Goal: Information Seeking & Learning: Check status

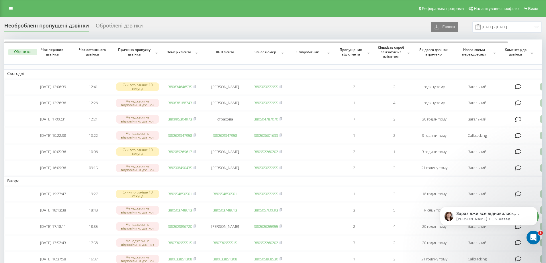
click at [396, 30] on div "Необроблені пропущені дзвінки Оброблені дзвінки Експорт .csv .xlsx 19.08.2025 -…" at bounding box center [272, 26] width 537 height 11
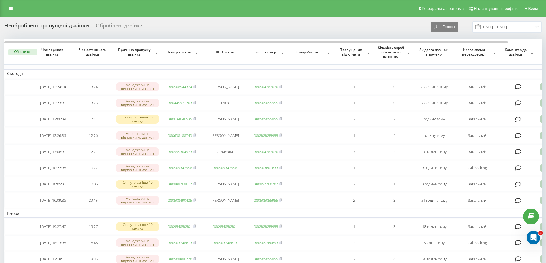
click at [352, 28] on div "Необроблені пропущені дзвінки Оброблені дзвінки Експорт .csv .xlsx 19.08.2025 -…" at bounding box center [272, 26] width 537 height 11
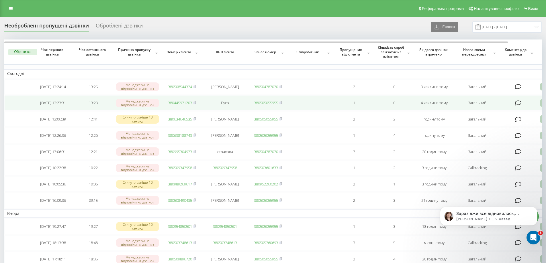
click at [178, 105] on link "380445971203" at bounding box center [180, 102] width 24 height 5
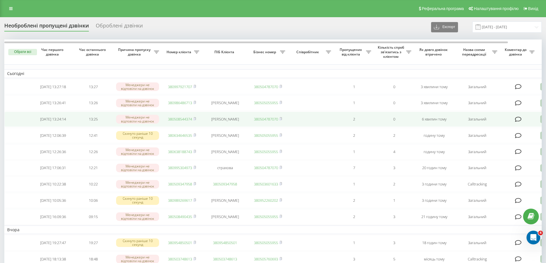
click at [185, 122] on link "380508544374" at bounding box center [180, 119] width 24 height 5
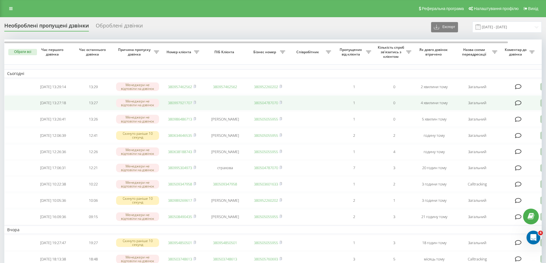
click at [177, 103] on link "380997921707" at bounding box center [180, 102] width 24 height 5
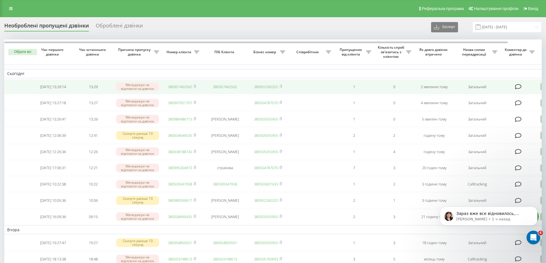
click at [180, 83] on td "380957462562" at bounding box center [182, 86] width 40 height 15
click at [178, 85] on link "380957462562" at bounding box center [180, 86] width 24 height 5
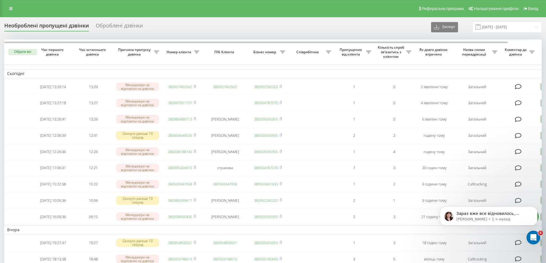
click at [3, 6] on div "Реферальна програма Налаштування профілю Вихід" at bounding box center [273, 8] width 546 height 17
click at [5, 6] on div "Реферальна програма Налаштування профілю Вихід" at bounding box center [273, 8] width 546 height 17
click at [7, 7] on link at bounding box center [11, 9] width 10 height 8
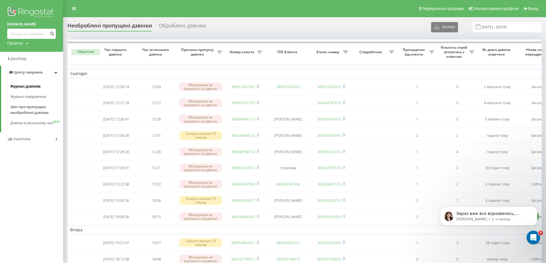
click at [30, 89] on span "Журнал дзвінків" at bounding box center [25, 87] width 30 height 6
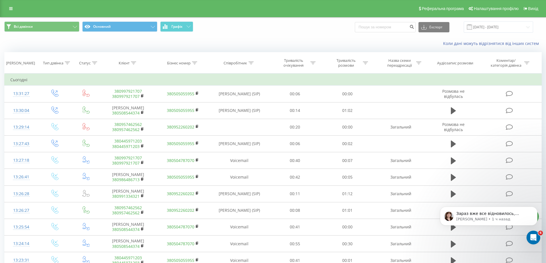
drag, startPoint x: 10, startPoint y: 9, endPoint x: 7, endPoint y: 8, distance: 3.0
click at [10, 10] on icon at bounding box center [10, 9] width 3 height 4
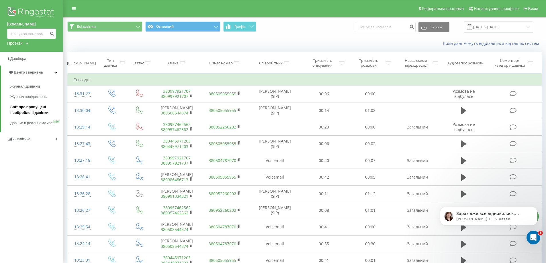
click at [28, 109] on span "Звіт про пропущені необроблені дзвінки" at bounding box center [35, 109] width 50 height 11
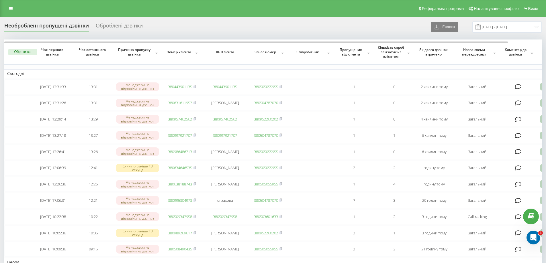
click at [193, 26] on div "Необроблені пропущені дзвінки Оброблені дзвінки Експорт .csv .xlsx 19.08.2025 -…" at bounding box center [272, 26] width 537 height 11
click at [12, 7] on icon at bounding box center [10, 9] width 3 height 4
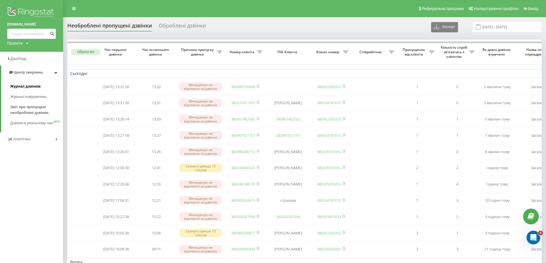
click at [32, 86] on span "Журнал дзвінків" at bounding box center [25, 87] width 30 height 6
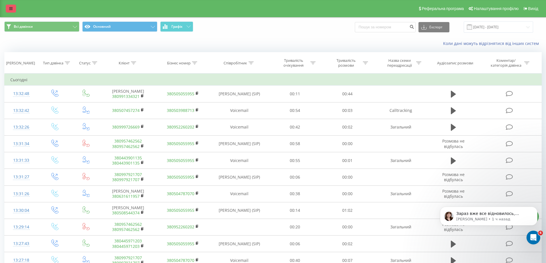
click at [9, 8] on icon at bounding box center [10, 9] width 3 height 4
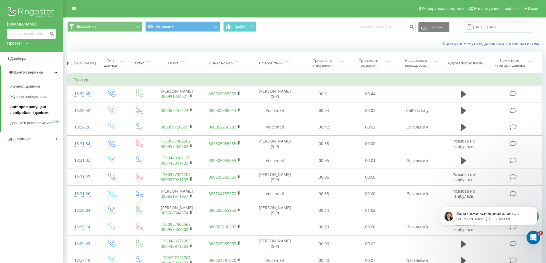
click at [31, 115] on span "Звіт про пропущені необроблені дзвінки" at bounding box center [35, 109] width 50 height 11
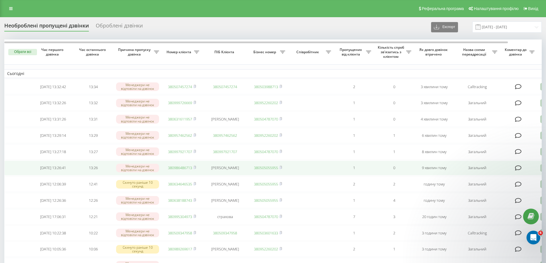
click at [187, 170] on link "380986486713" at bounding box center [180, 167] width 24 height 5
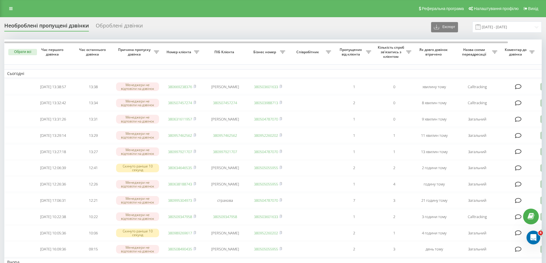
click at [322, 11] on div "Реферальна програма Налаштування профілю Вихід" at bounding box center [273, 8] width 546 height 17
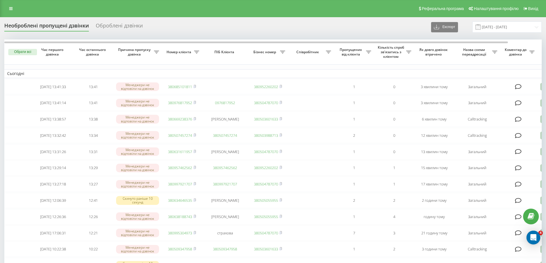
click at [387, 30] on div "Необроблені пропущені дзвінки Оброблені дзвінки Експорт .csv .xlsx 19.08.2025 -…" at bounding box center [272, 26] width 537 height 11
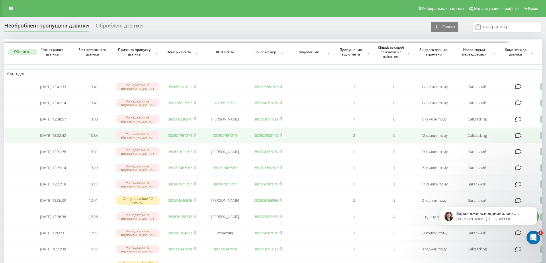
click at [185, 138] on link "380507457274" at bounding box center [180, 135] width 24 height 5
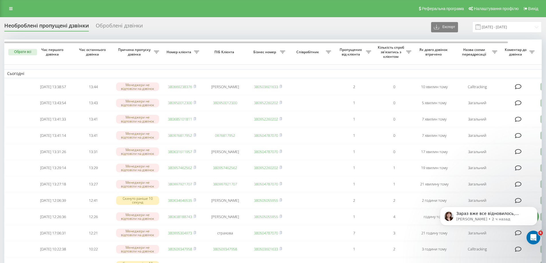
click at [399, 30] on div "Необроблені пропущені дзвінки Оброблені дзвінки Експорт .csv .xlsx [DATE] - [DA…" at bounding box center [272, 26] width 537 height 11
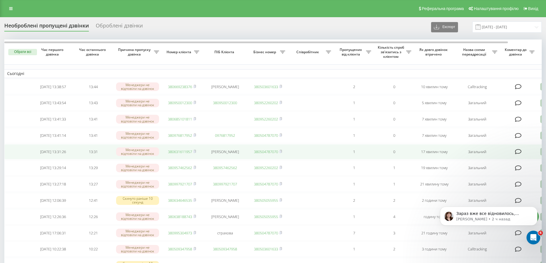
click at [181, 154] on link "380631611957" at bounding box center [180, 151] width 24 height 5
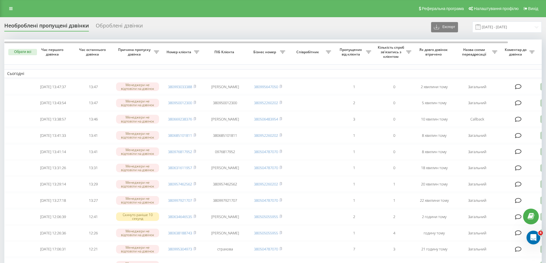
click at [322, 28] on div "Необроблені пропущені дзвінки Оброблені дзвінки Експорт .csv .xlsx 19.08.2025 -…" at bounding box center [272, 26] width 537 height 11
drag, startPoint x: 231, startPoint y: 34, endPoint x: 228, endPoint y: 30, distance: 5.3
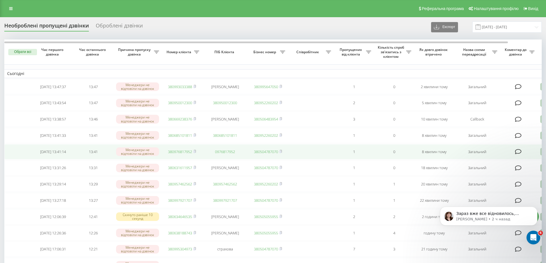
click at [183, 154] on link "380976817952" at bounding box center [180, 151] width 24 height 5
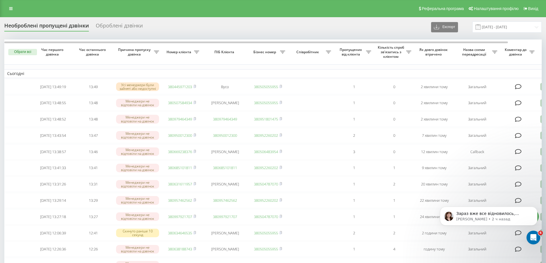
click at [311, 33] on div "Необроблені пропущені дзвінки Оброблені дзвінки Експорт .csv .xlsx [DATE] - [DA…" at bounding box center [272, 26] width 537 height 11
drag, startPoint x: 245, startPoint y: 24, endPoint x: 245, endPoint y: 21, distance: 3.7
click at [245, 24] on div "Необроблені пропущені дзвінки Оброблені дзвінки Експорт .csv .xlsx [DATE] - [DA…" at bounding box center [272, 26] width 537 height 11
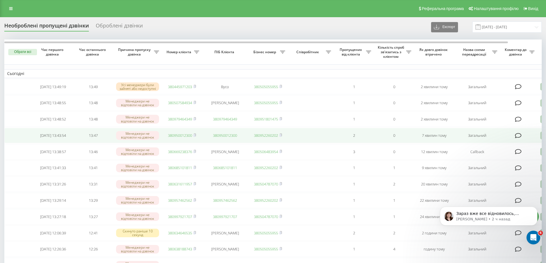
click at [189, 138] on link "380950012300" at bounding box center [180, 135] width 24 height 5
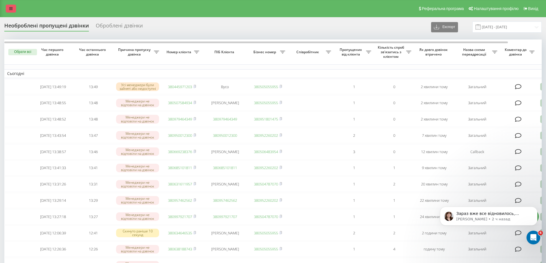
click at [11, 7] on icon at bounding box center [10, 9] width 3 height 4
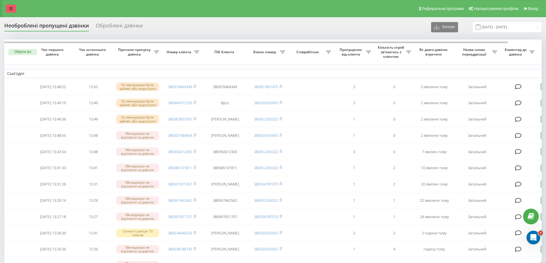
click at [13, 7] on link at bounding box center [11, 9] width 10 height 8
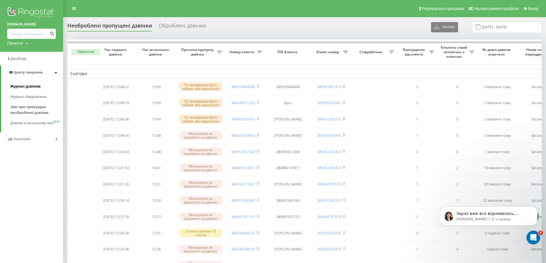
click at [20, 85] on span "Журнал дзвінків" at bounding box center [25, 87] width 30 height 6
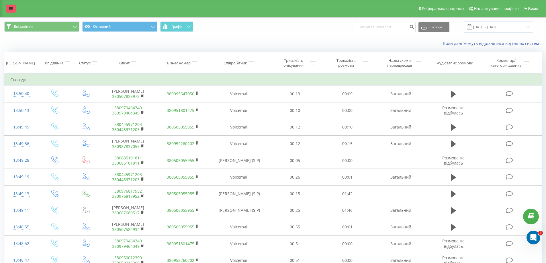
click at [9, 9] on link at bounding box center [11, 9] width 10 height 8
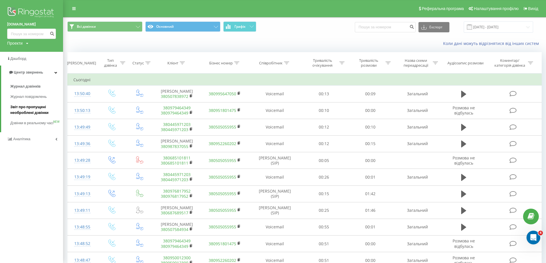
click at [14, 106] on span "Звіт про пропущені необроблені дзвінки" at bounding box center [35, 109] width 50 height 11
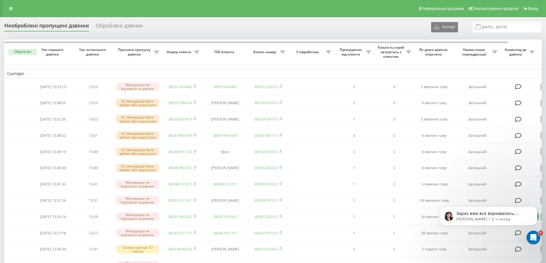
click at [251, 30] on div "Необроблені пропущені дзвінки Оброблені дзвінки Експорт .csv .xlsx 19.08.2025 -…" at bounding box center [272, 26] width 537 height 11
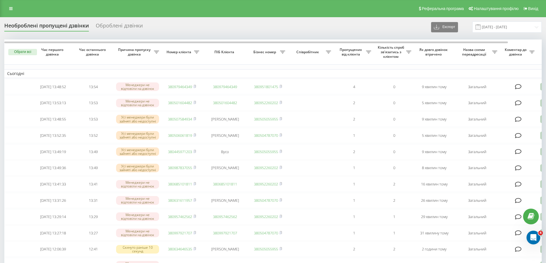
click at [391, 23] on div "Необроблені пропущені дзвінки Оброблені дзвінки Експорт .csv .xlsx 19.08.2025 -…" at bounding box center [272, 26] width 537 height 11
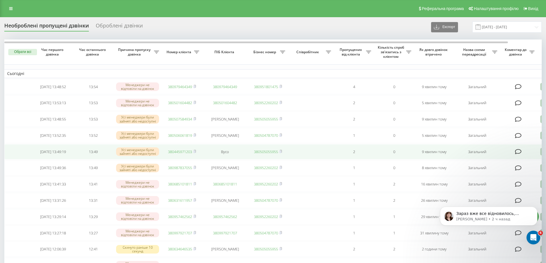
click at [185, 154] on link "380445971203" at bounding box center [180, 151] width 24 height 5
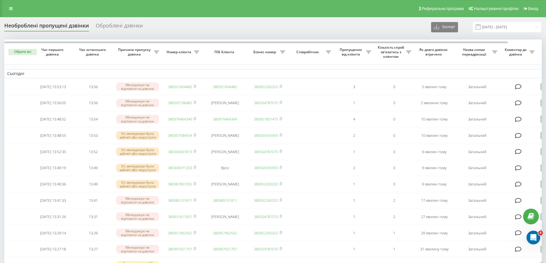
click at [411, 30] on div "Необроблені пропущені дзвінки Оброблені дзвінки Експорт .csv .xlsx [DATE] - [DA…" at bounding box center [272, 26] width 537 height 11
